Goal: Transaction & Acquisition: Purchase product/service

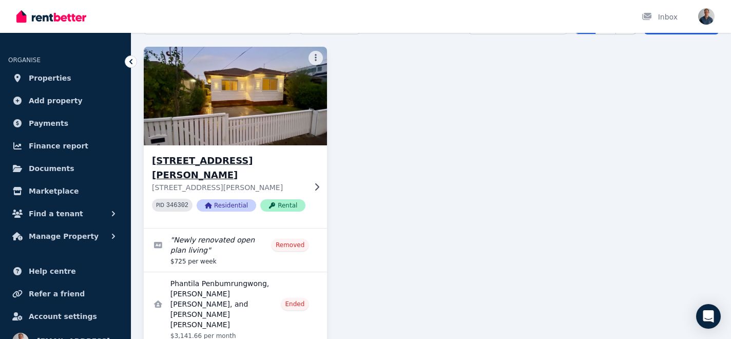
scroll to position [68, 0]
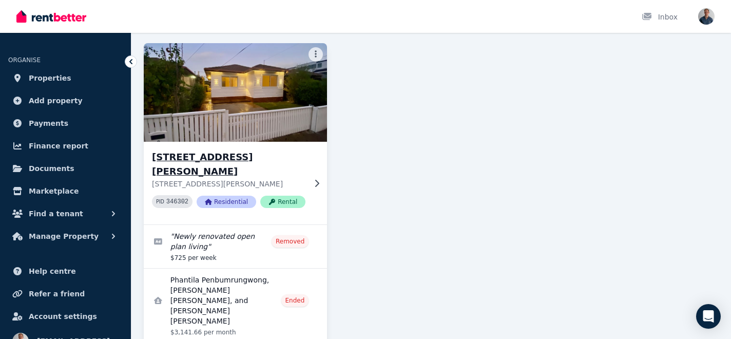
click at [263, 105] on img at bounding box center [235, 93] width 193 height 104
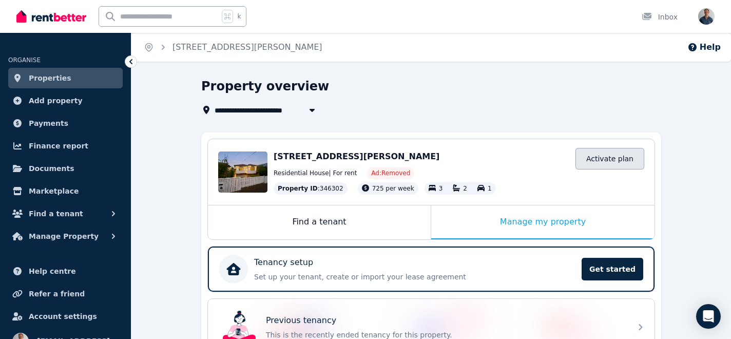
click at [609, 154] on link "Activate plan" at bounding box center [610, 159] width 69 height 22
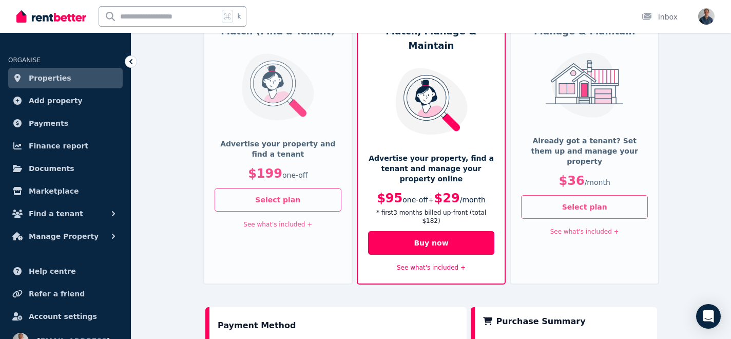
scroll to position [147, 0]
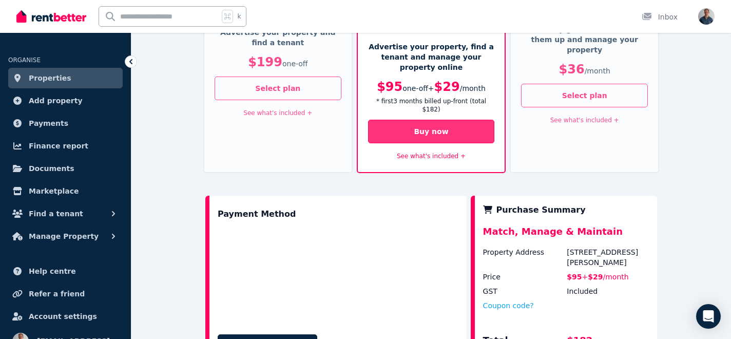
click at [437, 120] on button "Buy now" at bounding box center [431, 132] width 127 height 24
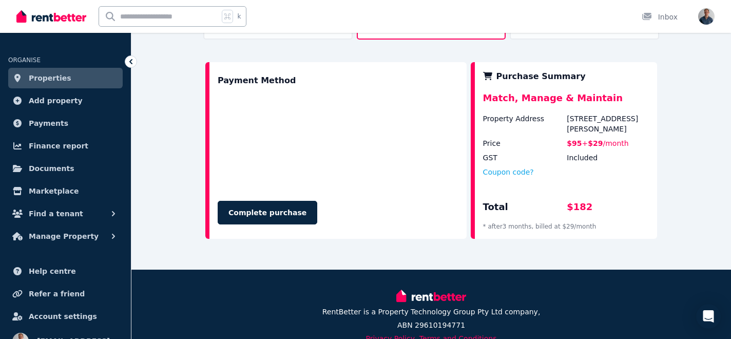
scroll to position [350, 0]
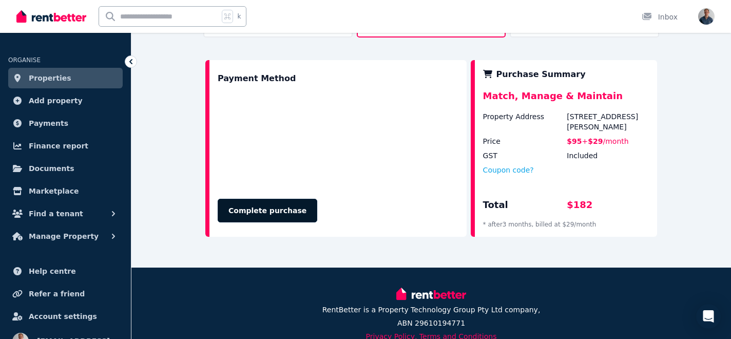
click at [278, 199] on button "Complete purchase" at bounding box center [268, 211] width 100 height 24
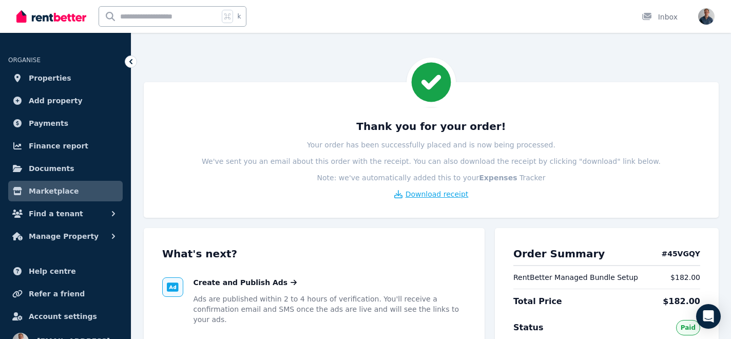
click at [423, 194] on span "Download receipt" at bounding box center [437, 194] width 63 height 10
